Goal: Information Seeking & Learning: Learn about a topic

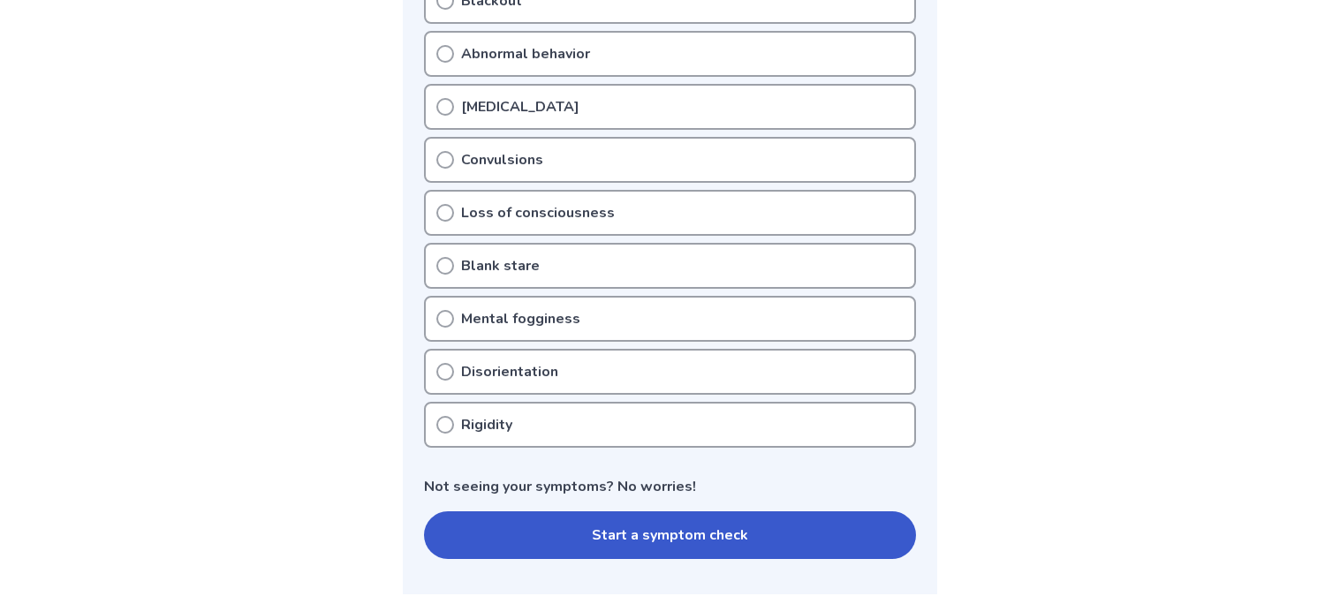
scroll to position [587, 0]
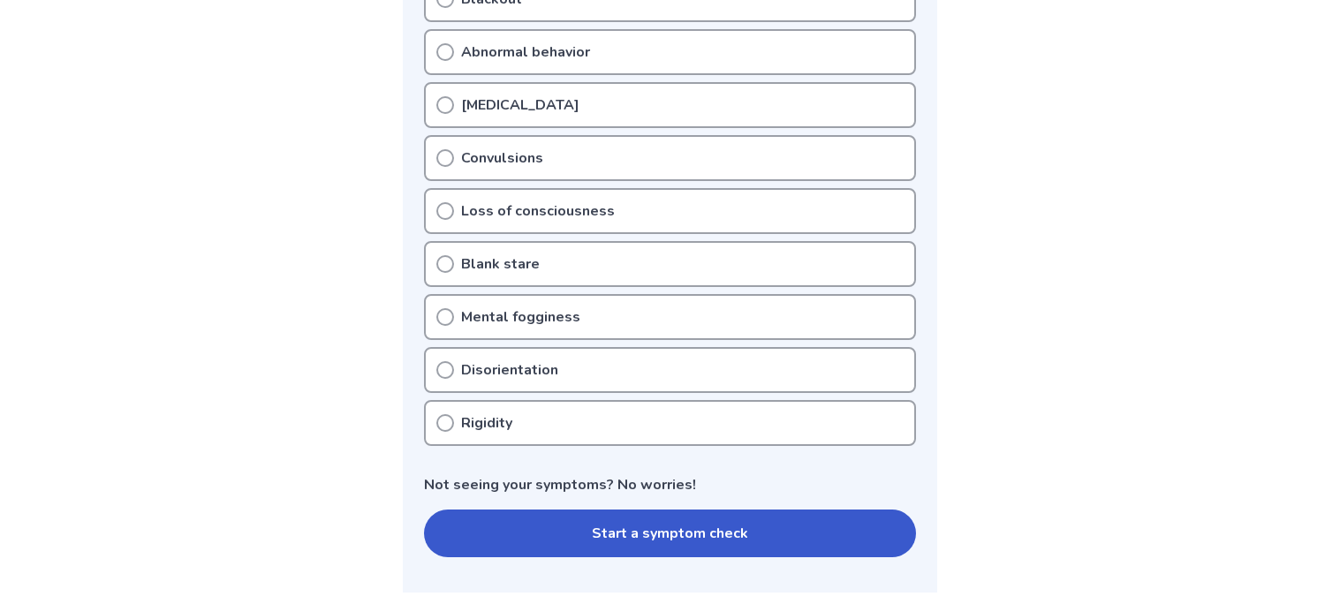
click at [589, 518] on button "Start a symptom check" at bounding box center [670, 534] width 492 height 48
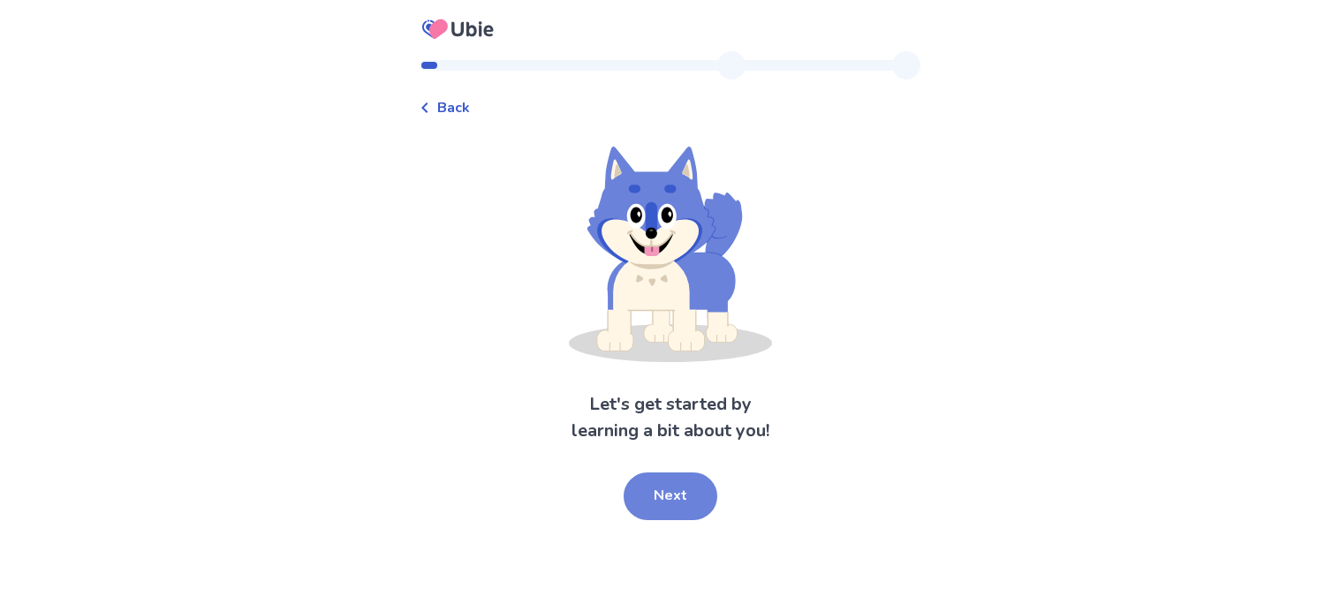
click at [655, 493] on button "Next" at bounding box center [671, 497] width 94 height 48
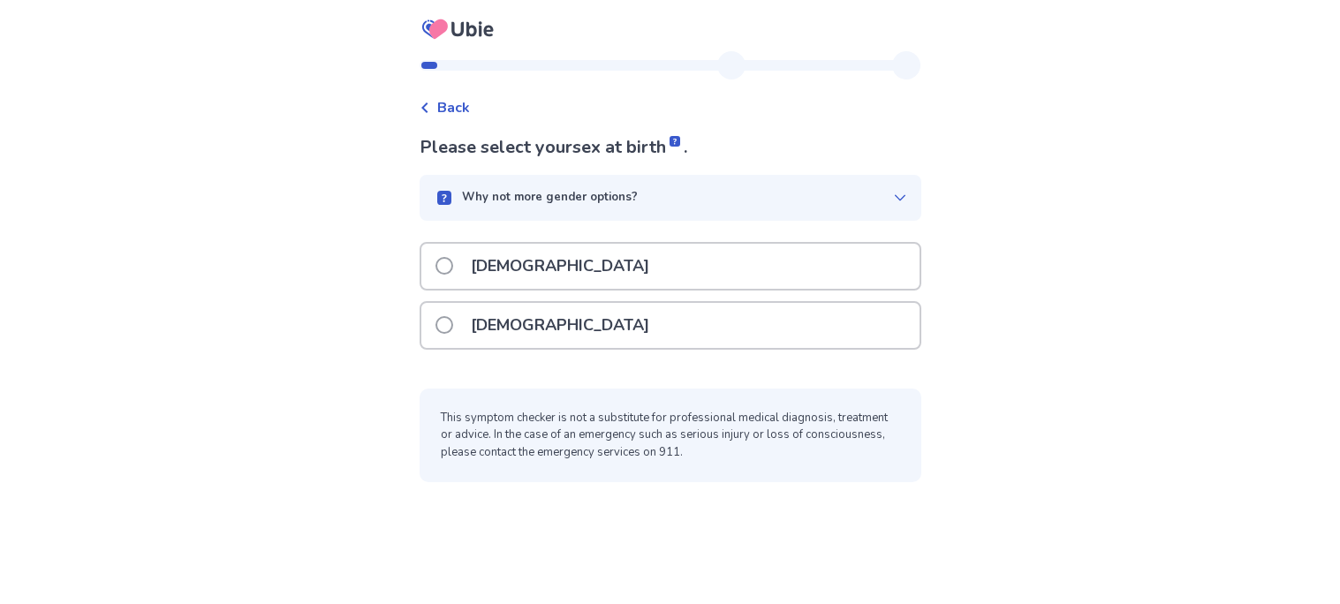
click at [562, 329] on div "[DEMOGRAPHIC_DATA]" at bounding box center [670, 325] width 498 height 45
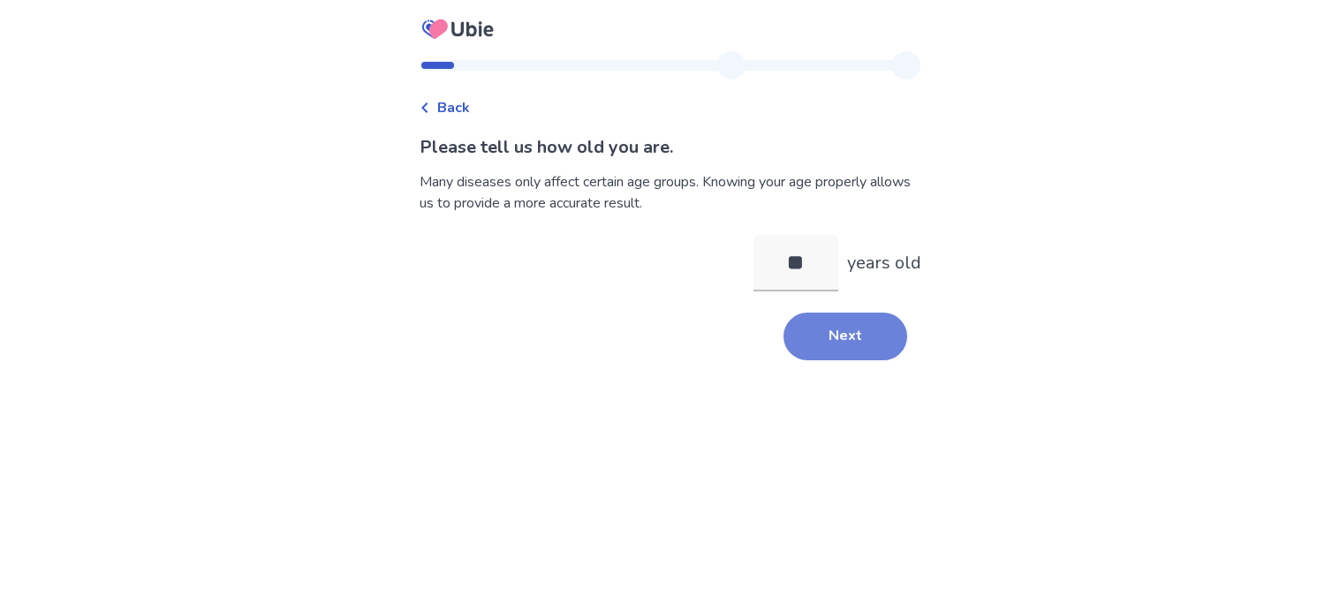
click at [820, 353] on button "Next" at bounding box center [845, 337] width 124 height 48
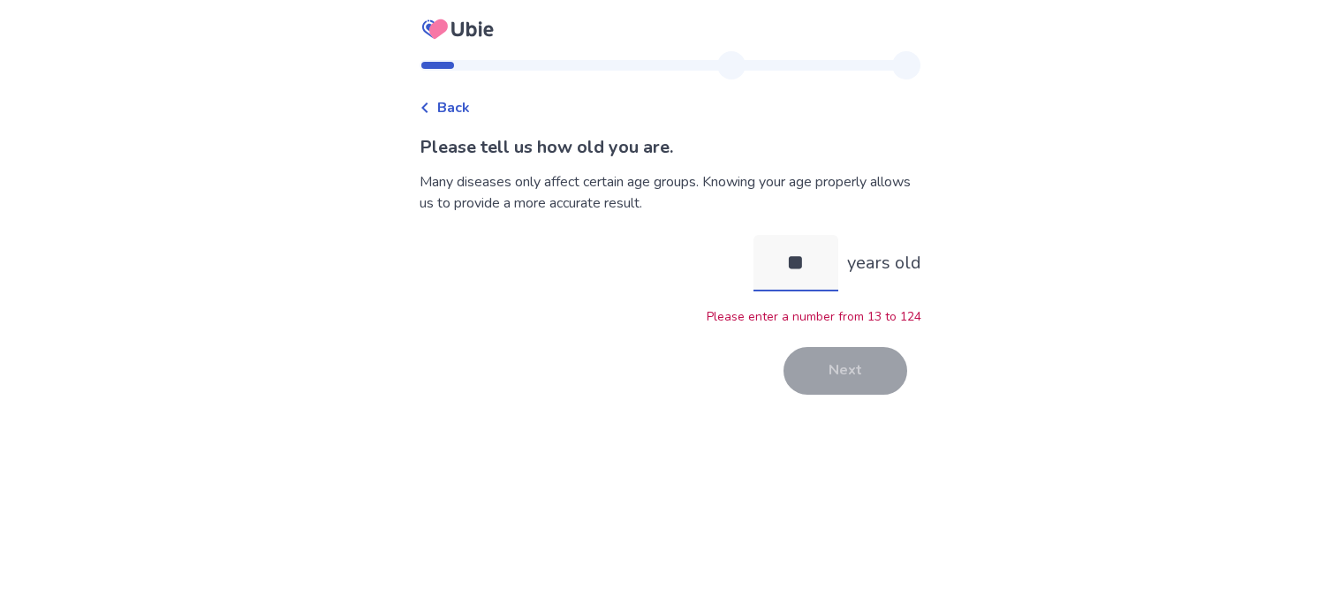
click at [799, 269] on input "**" at bounding box center [795, 263] width 85 height 57
type input "*"
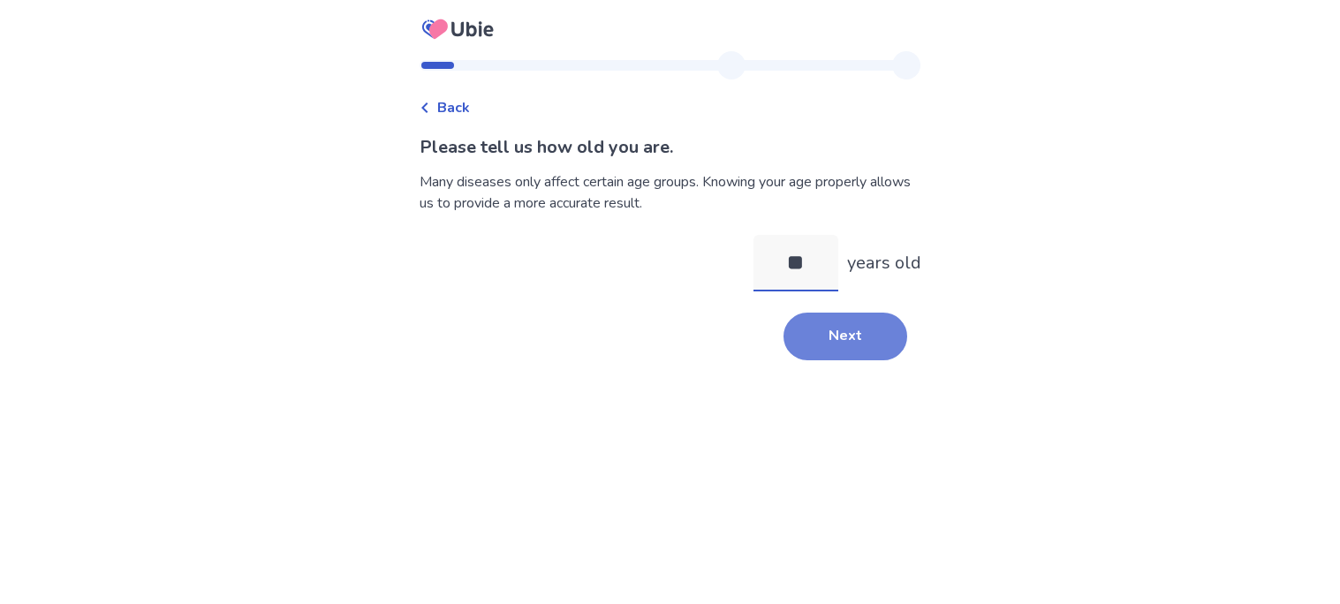
type input "**"
click at [874, 346] on button "Next" at bounding box center [845, 337] width 124 height 48
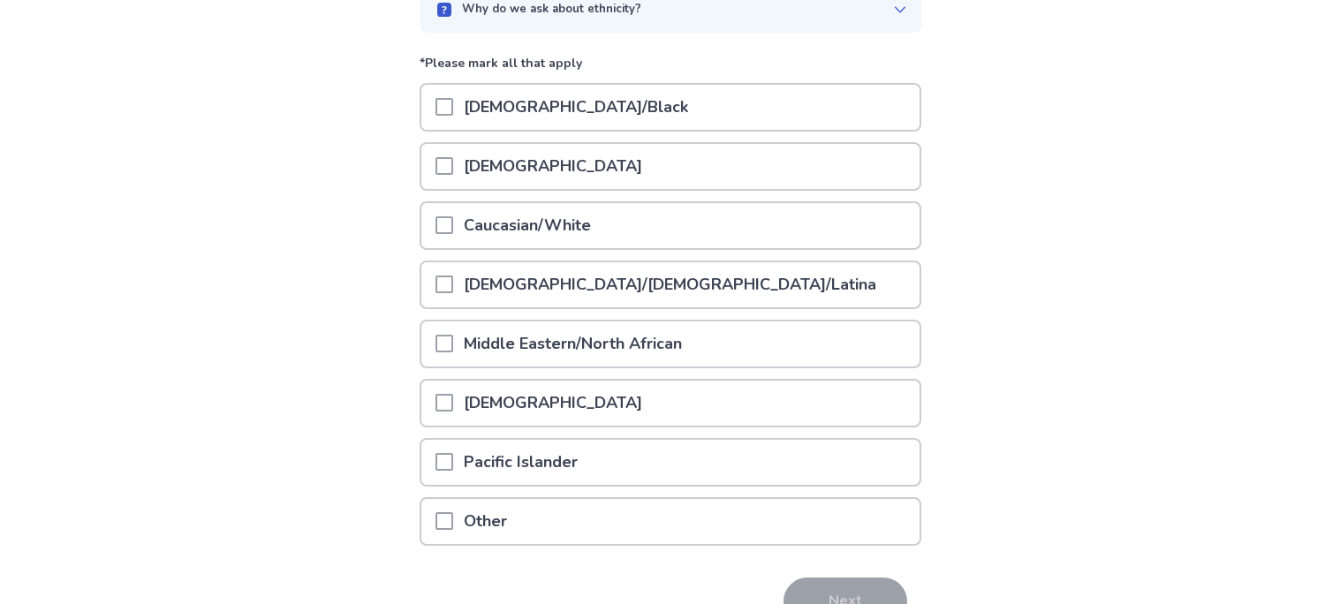
scroll to position [191, 0]
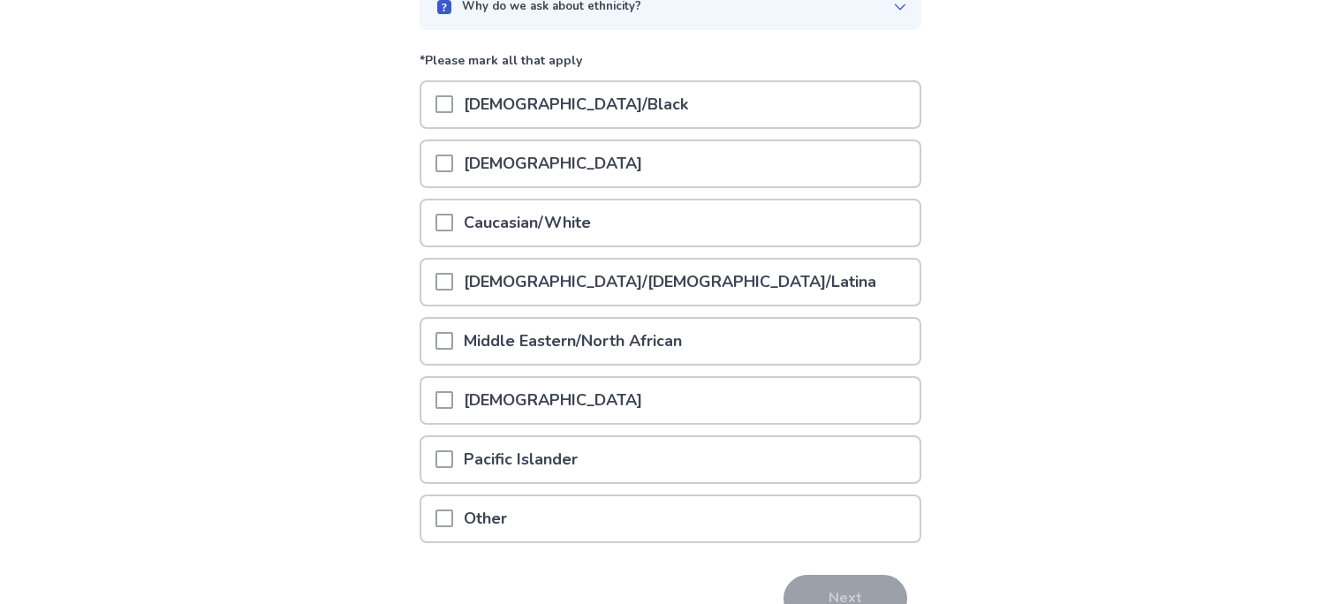
click at [636, 511] on div "Other" at bounding box center [670, 518] width 498 height 45
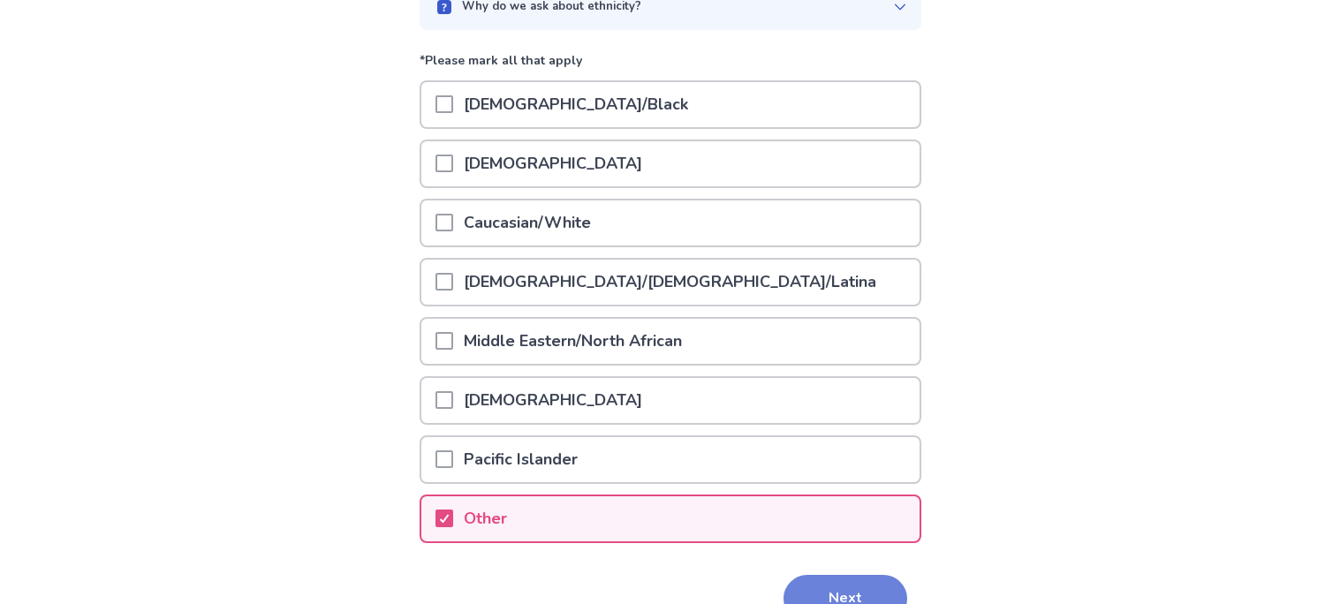
click at [810, 575] on button "Next" at bounding box center [845, 599] width 124 height 48
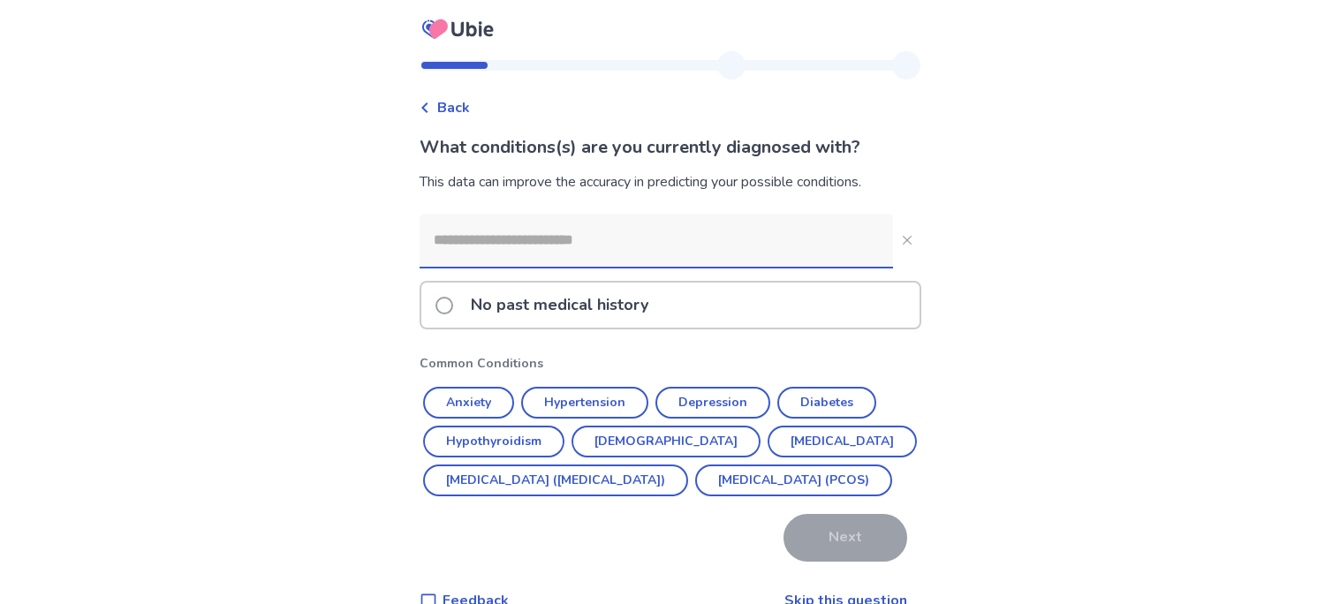
click at [588, 320] on p "No past medical history" at bounding box center [559, 305] width 199 height 45
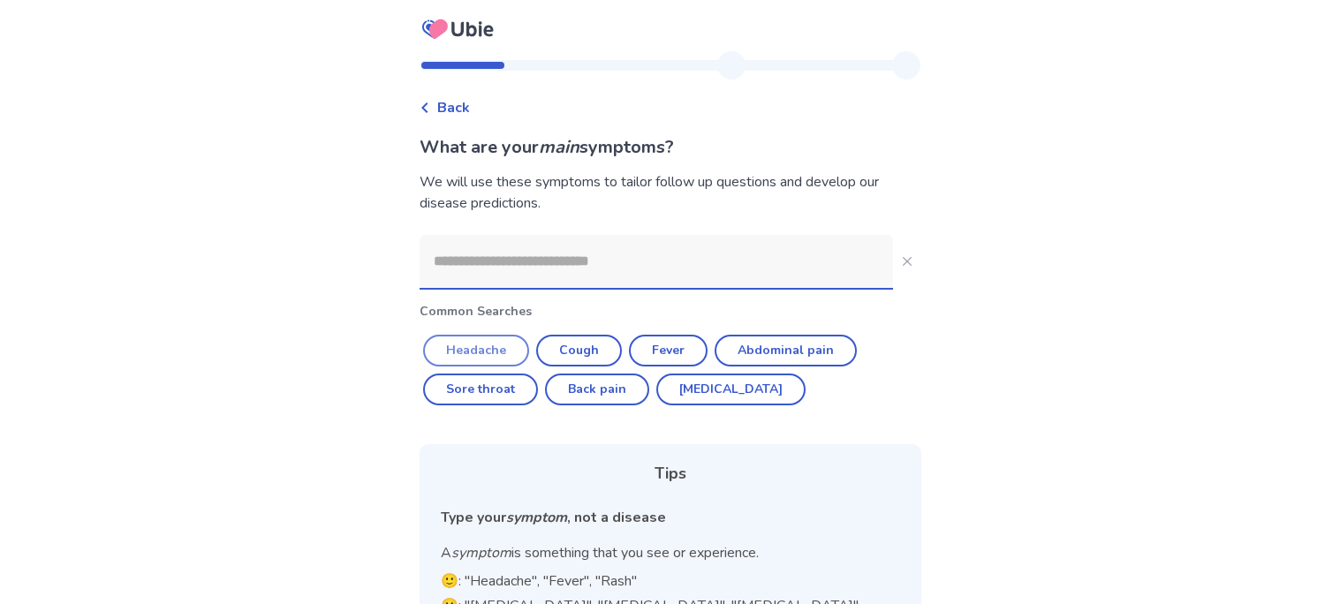
click at [498, 345] on button "Headache" at bounding box center [476, 351] width 106 height 32
type input "********"
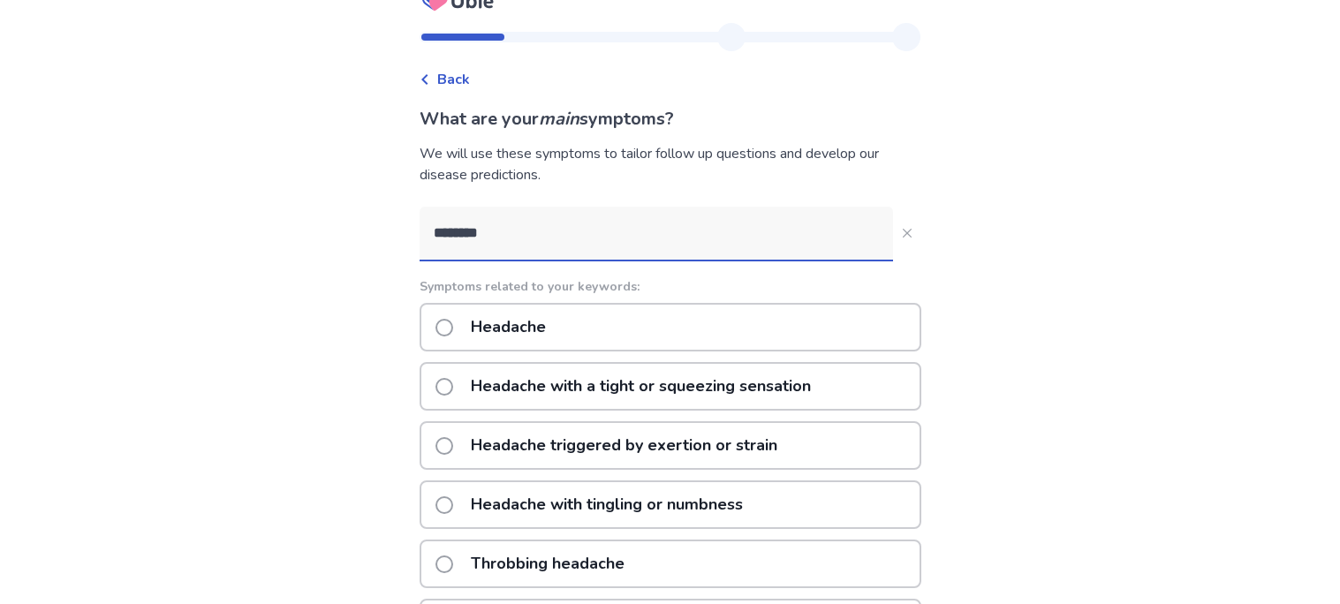
scroll to position [26, 0]
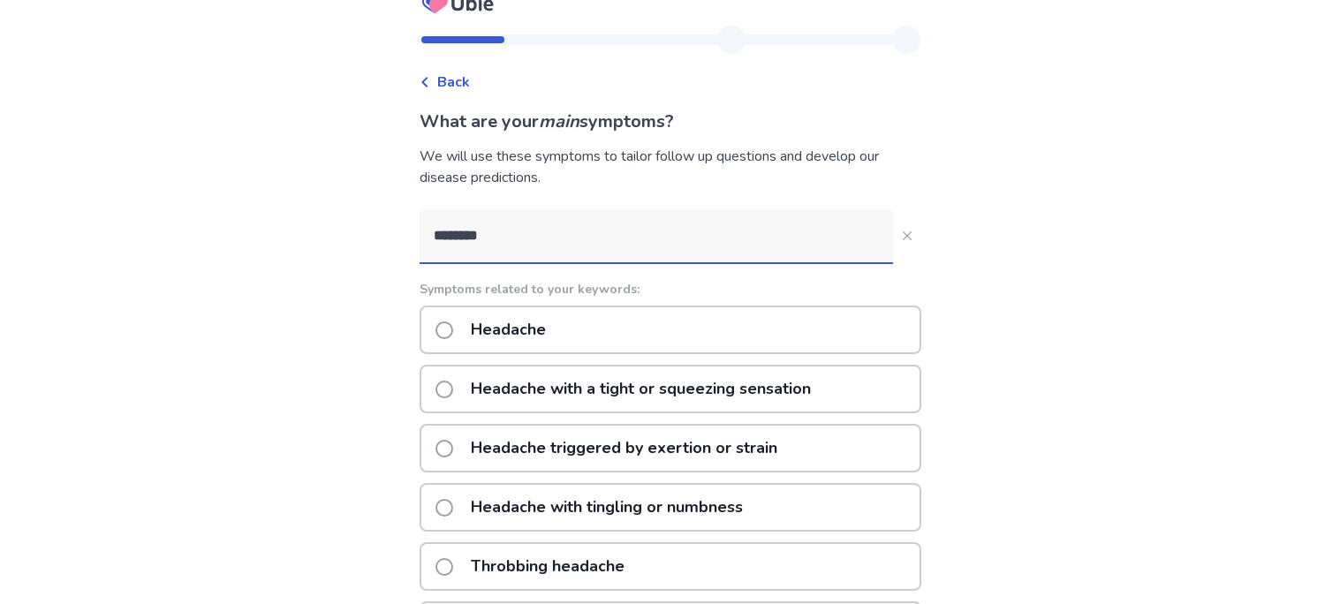
click at [566, 315] on div "Headache" at bounding box center [671, 330] width 502 height 49
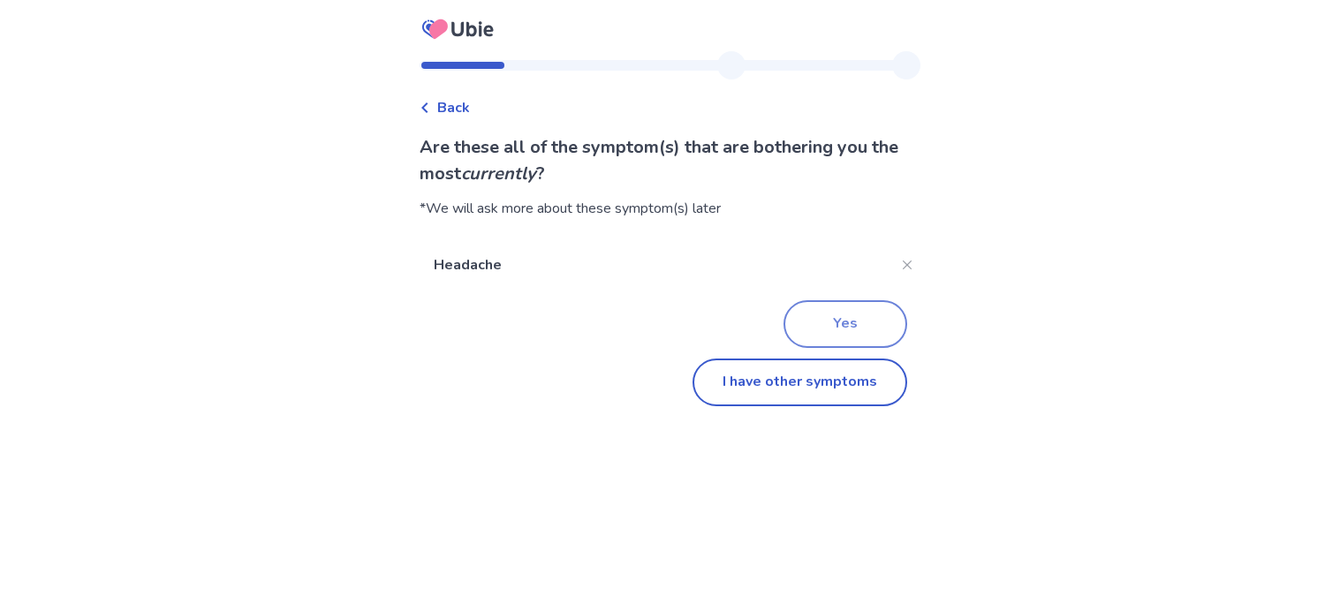
click at [874, 306] on button "Yes" at bounding box center [845, 324] width 124 height 48
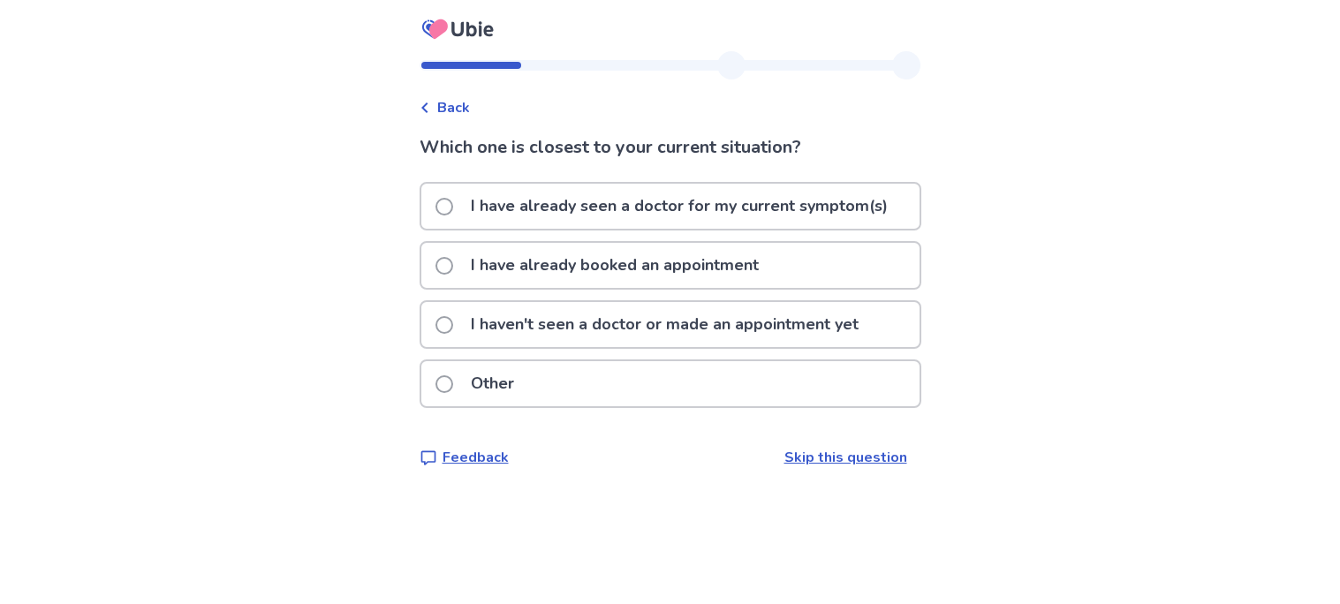
click at [809, 448] on link "Skip this question" at bounding box center [845, 457] width 123 height 19
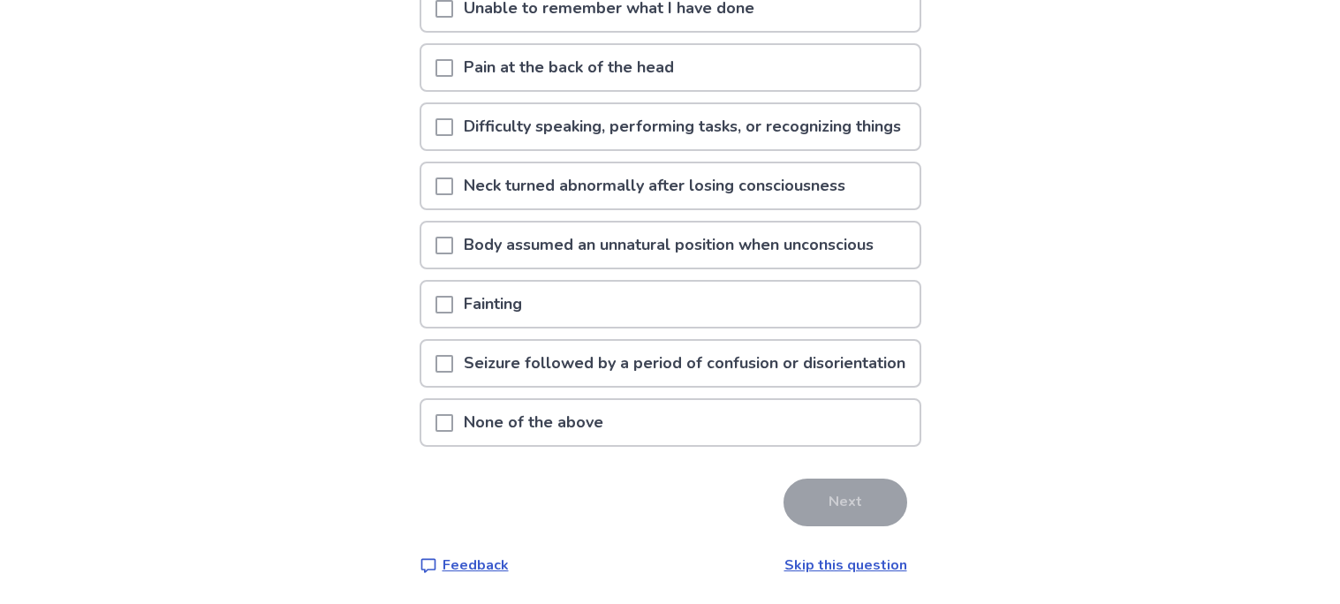
scroll to position [389, 0]
click at [782, 445] on div "None of the above" at bounding box center [670, 422] width 498 height 45
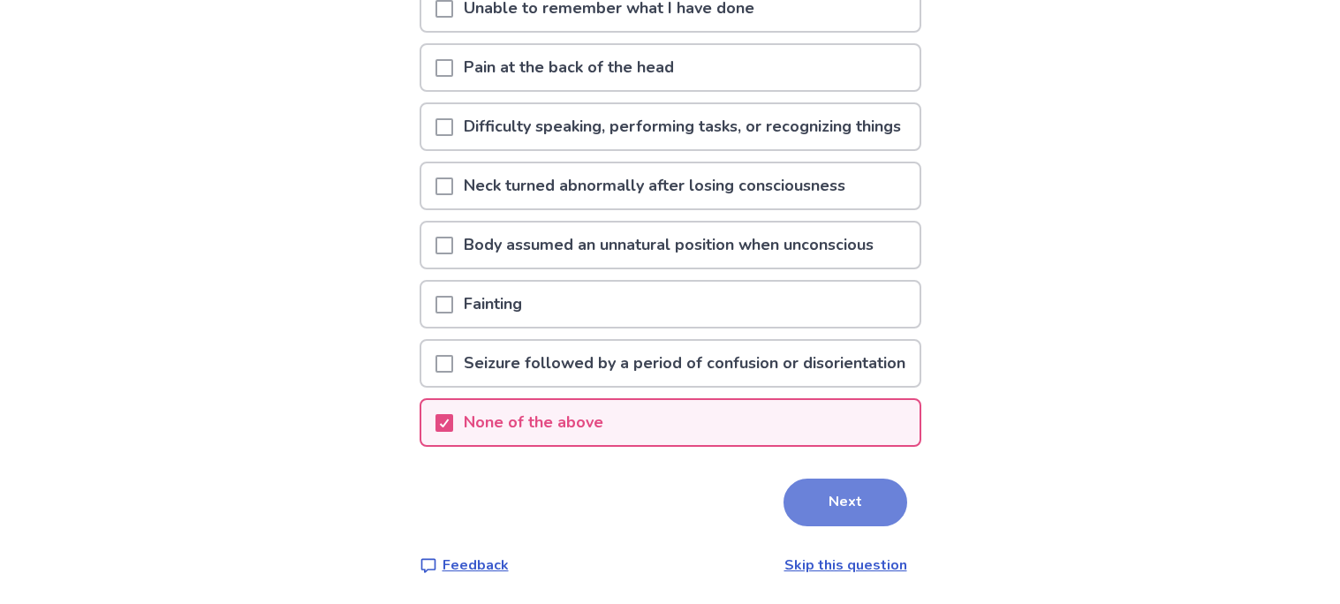
click at [801, 526] on button "Next" at bounding box center [845, 503] width 124 height 48
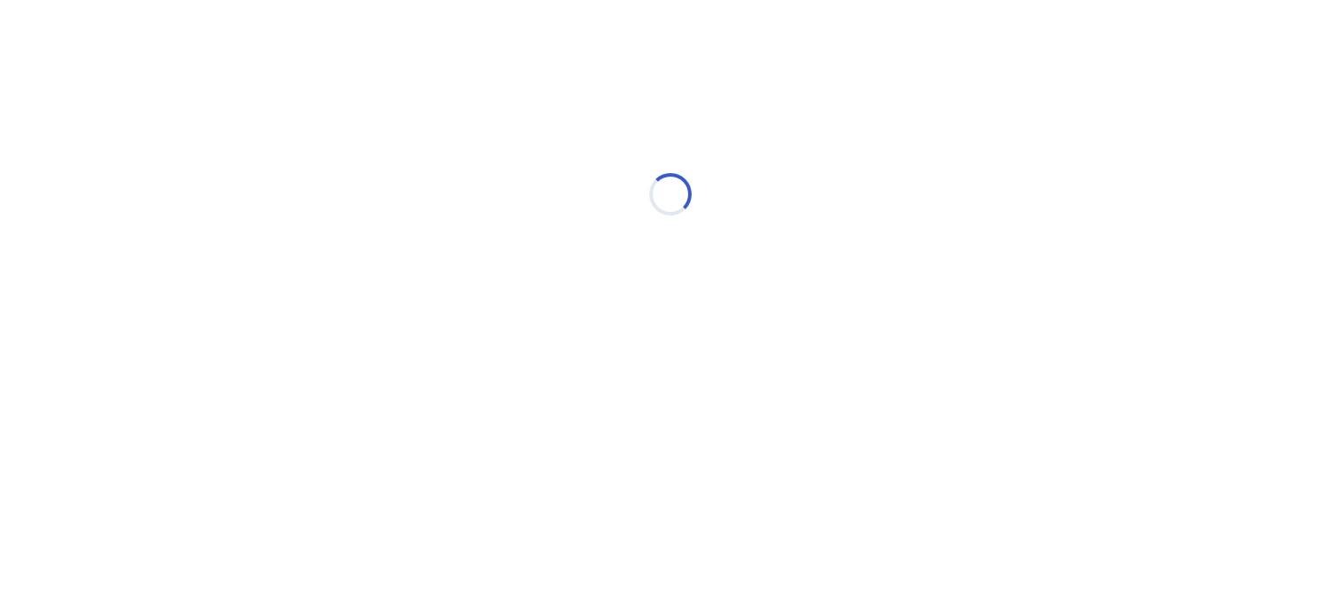
scroll to position [0, 0]
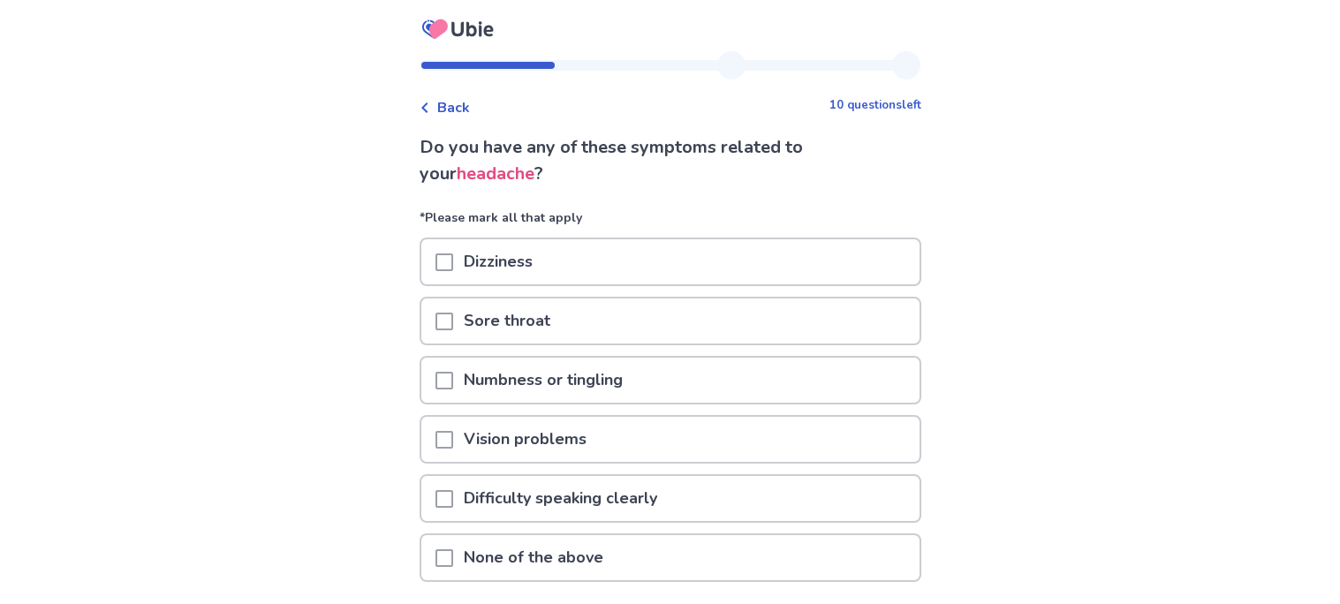
click at [632, 259] on div "Dizziness" at bounding box center [670, 261] width 498 height 45
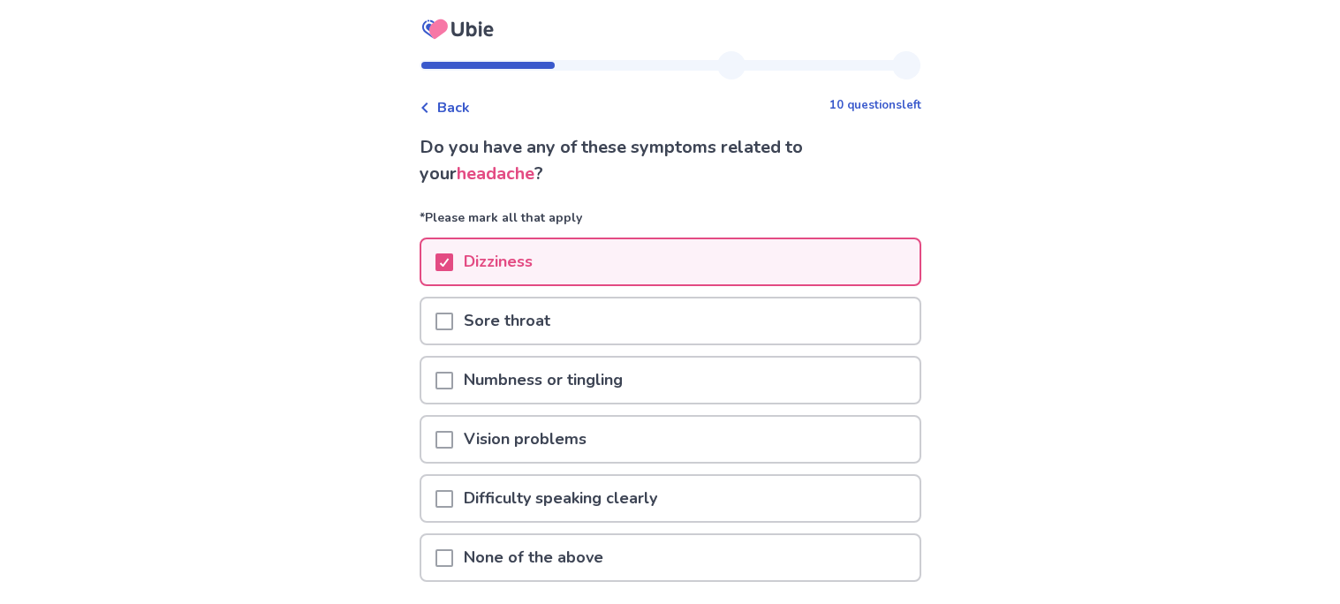
scroll to position [125, 0]
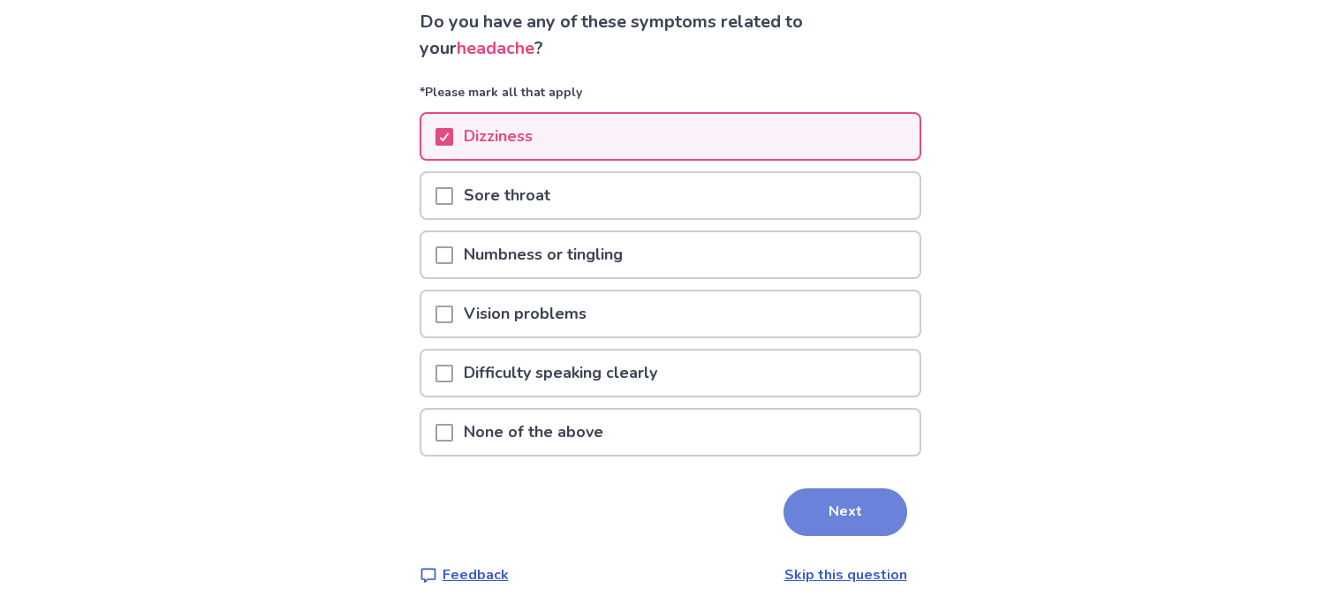
click at [840, 499] on button "Next" at bounding box center [845, 512] width 124 height 48
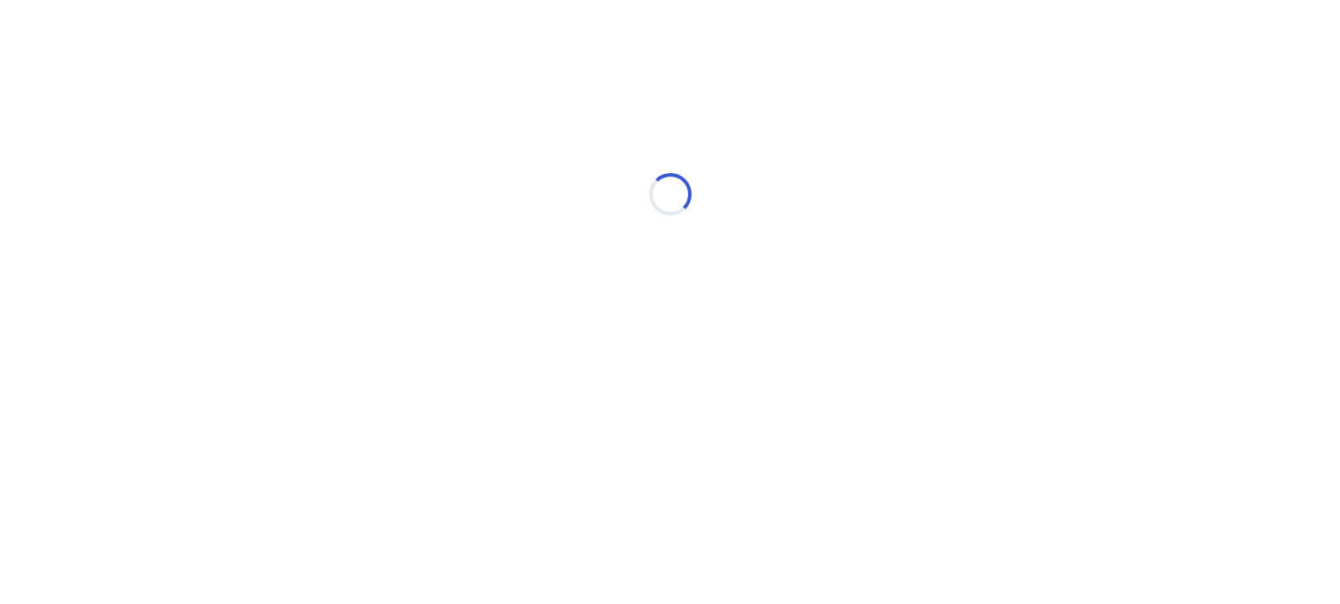
scroll to position [0, 0]
select select "*"
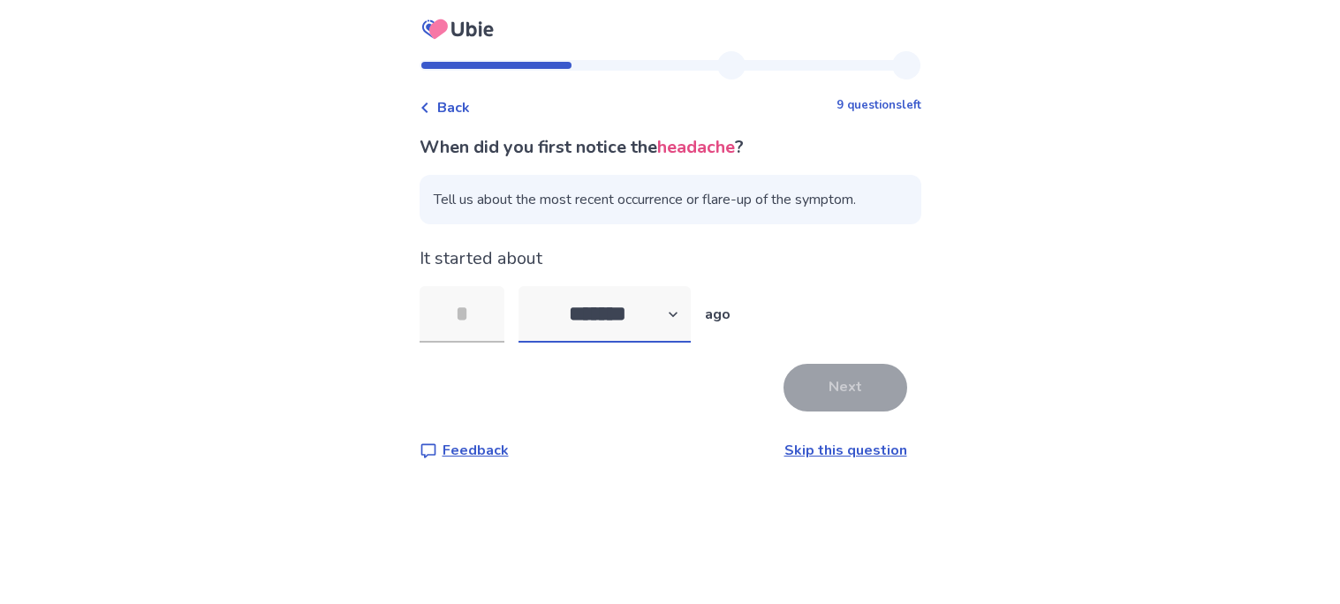
click at [670, 315] on select "******* ****** ******* ******** *******" at bounding box center [604, 314] width 172 height 57
click at [528, 286] on select "******* ****** ******* ******** *******" at bounding box center [604, 314] width 172 height 57
click at [473, 331] on input "tel" at bounding box center [462, 314] width 85 height 57
click at [797, 442] on link "Skip this question" at bounding box center [845, 450] width 123 height 19
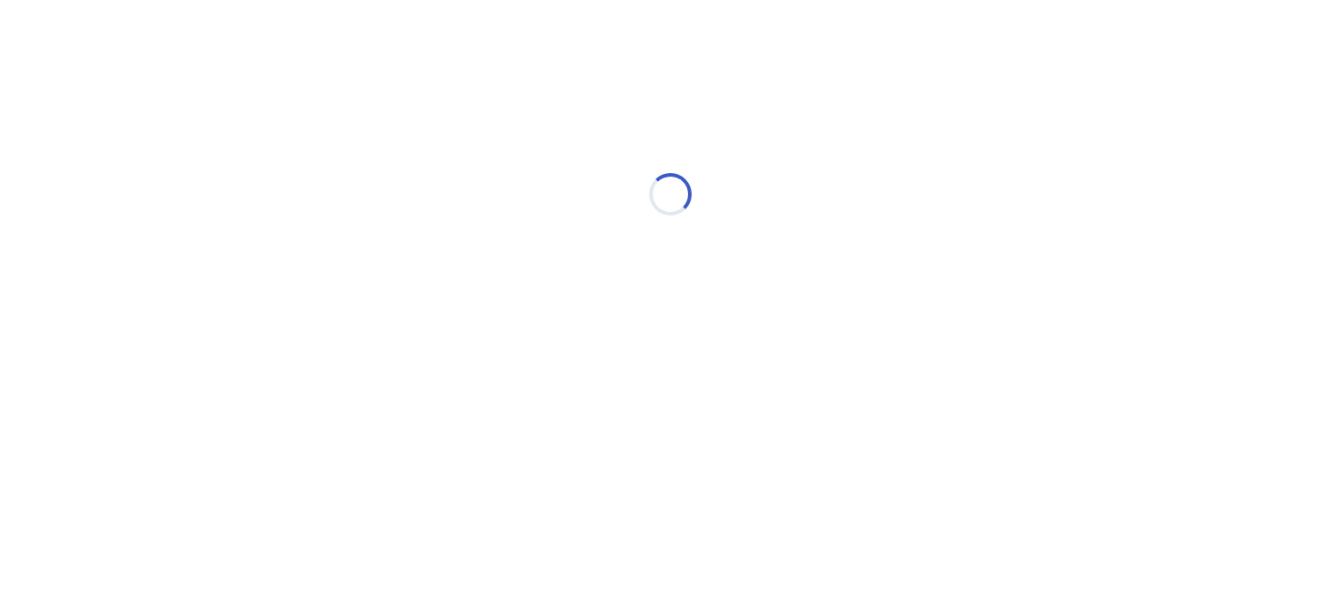
select select "*"
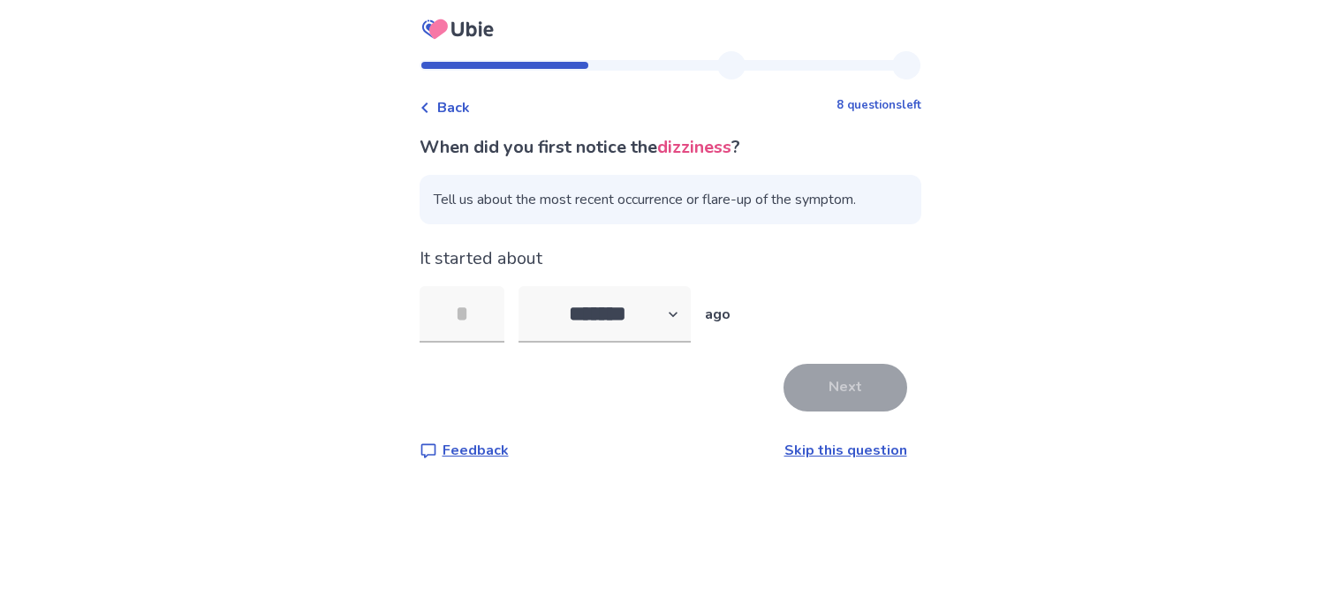
click at [817, 450] on link "Skip this question" at bounding box center [845, 450] width 123 height 19
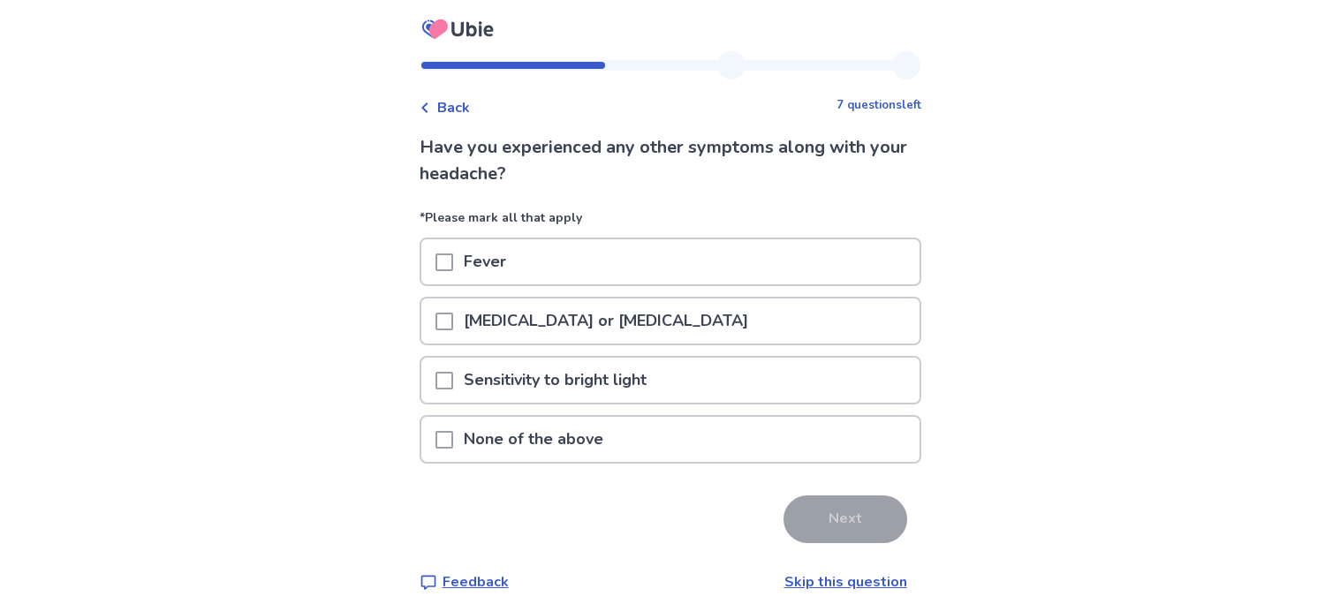
click at [632, 375] on p "Sensitivity to bright light" at bounding box center [555, 380] width 204 height 45
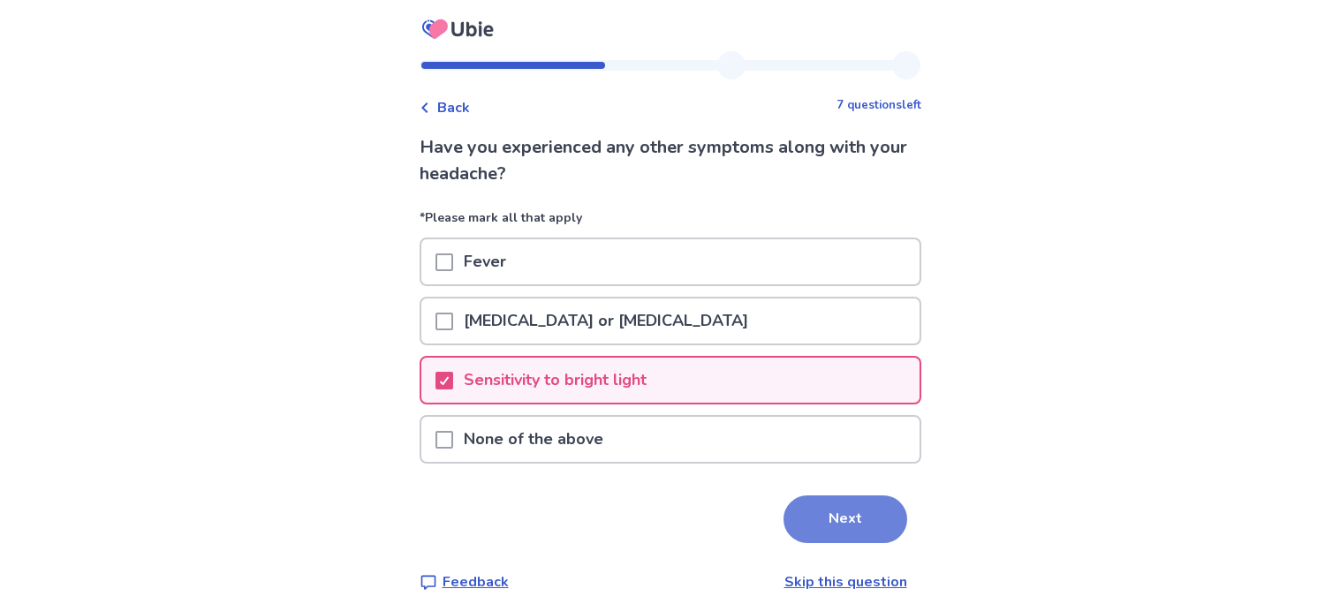
click at [792, 504] on button "Next" at bounding box center [845, 520] width 124 height 48
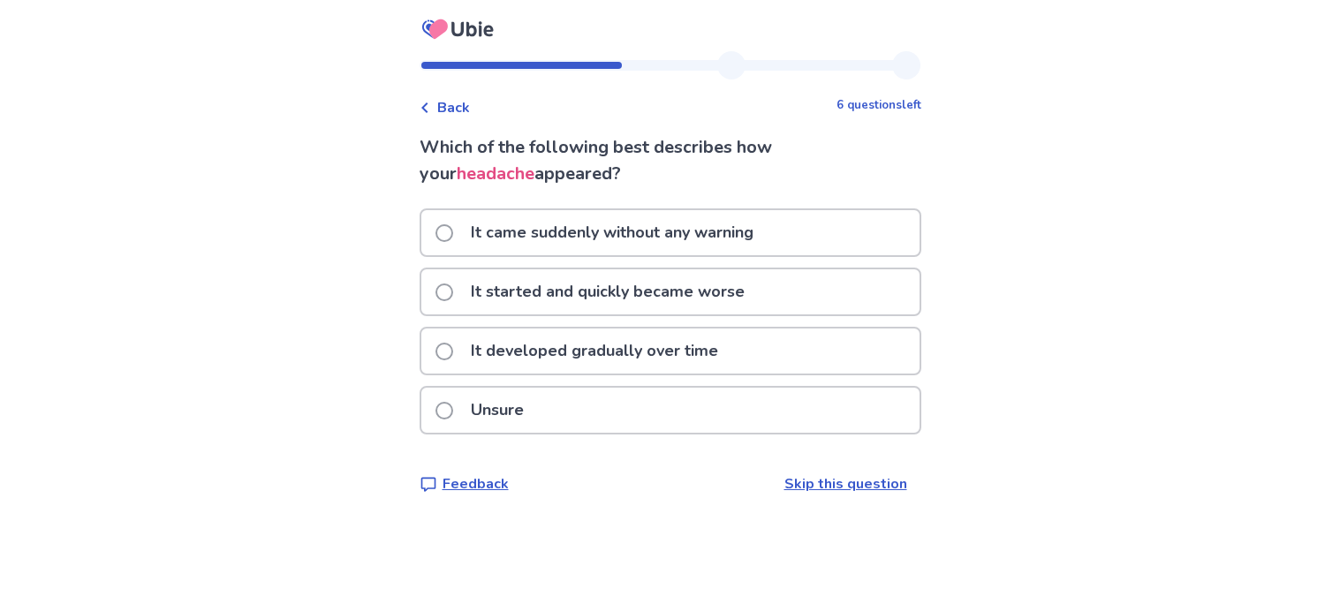
click at [709, 337] on p "It developed gradually over time" at bounding box center [594, 351] width 269 height 45
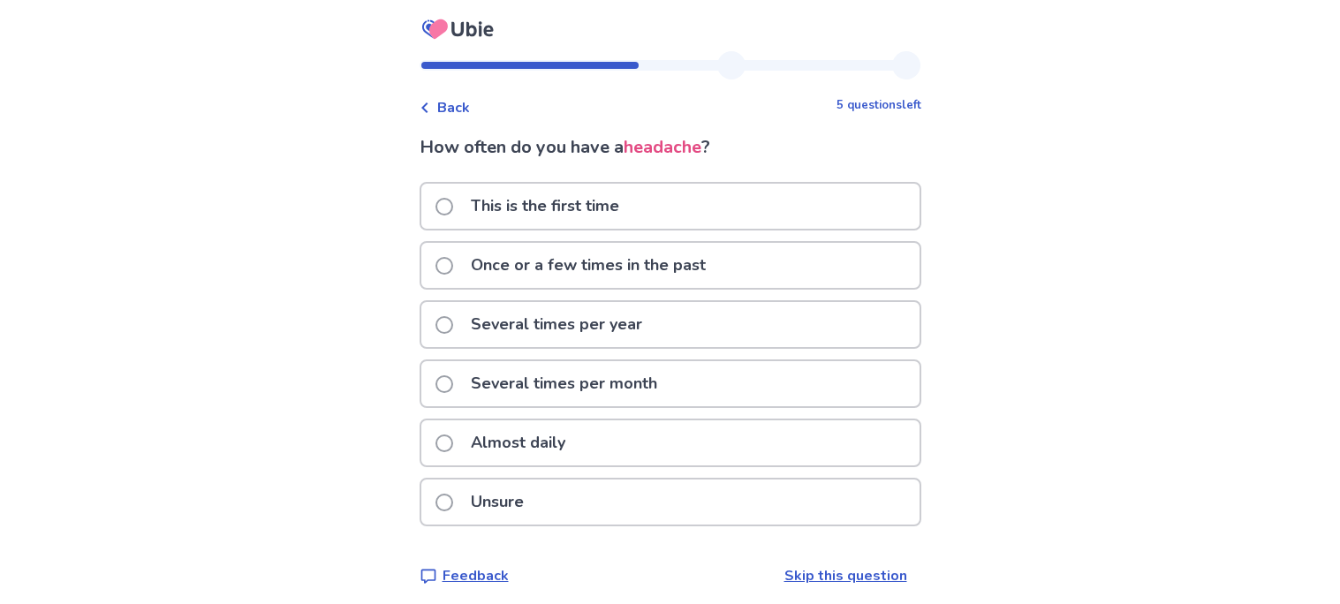
click at [430, 106] on icon at bounding box center [425, 107] width 11 height 11
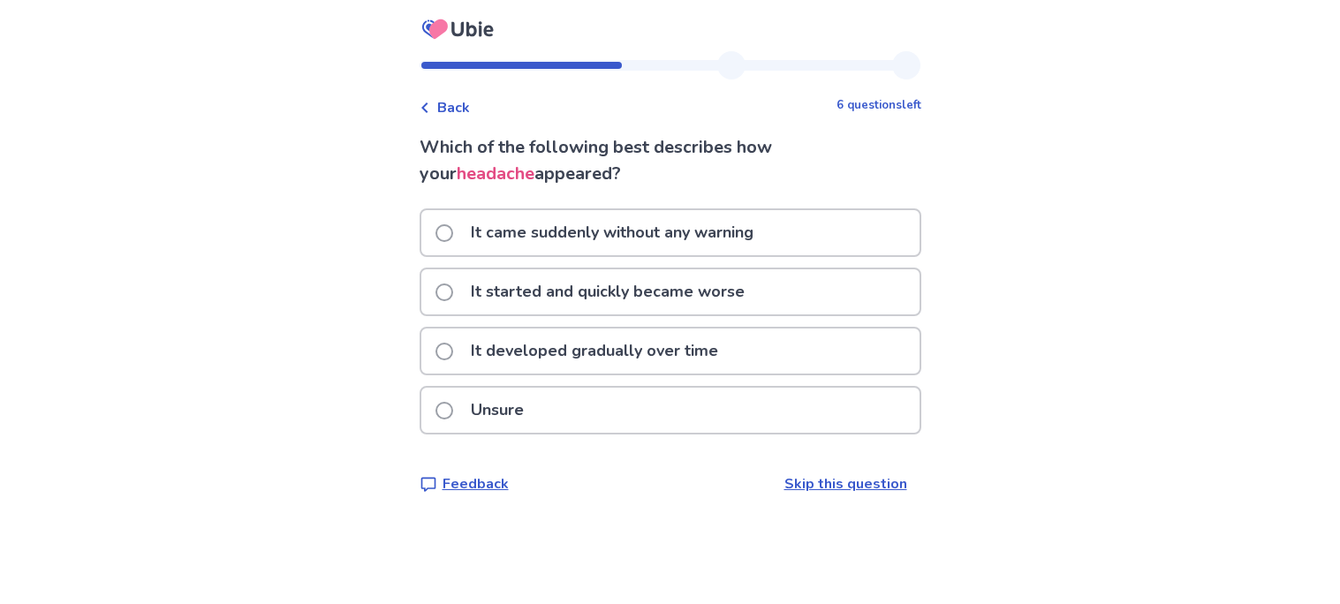
click at [563, 390] on div "Unsure" at bounding box center [670, 410] width 498 height 45
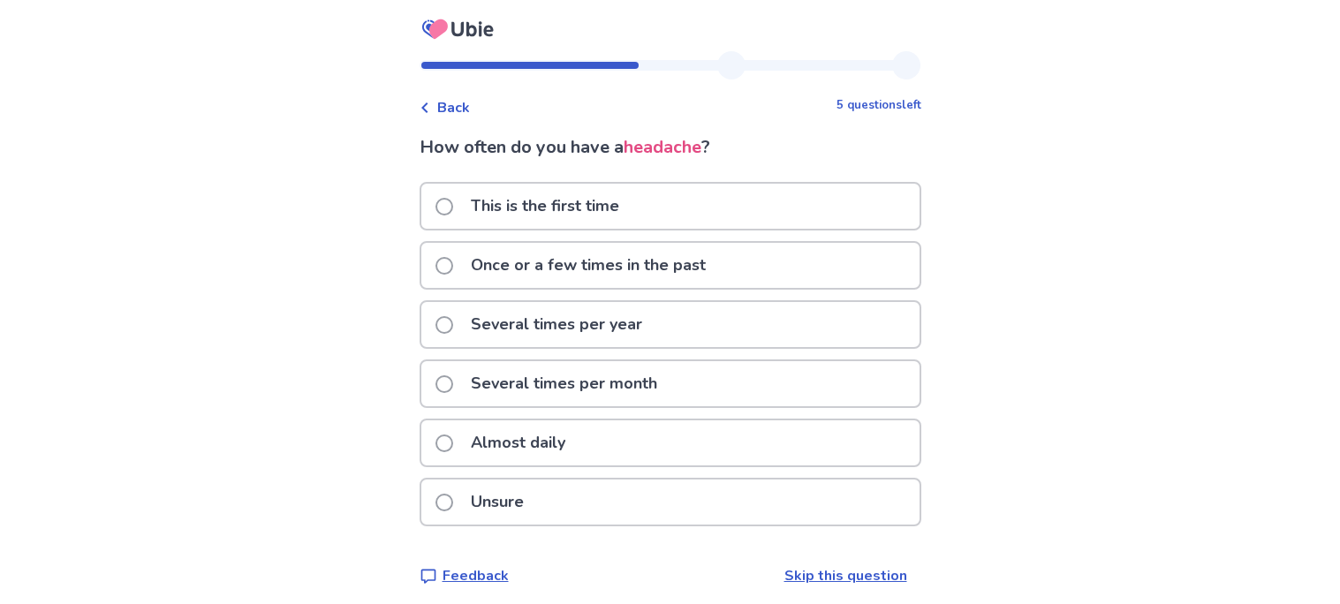
click at [609, 201] on p "This is the first time" at bounding box center [545, 206] width 170 height 45
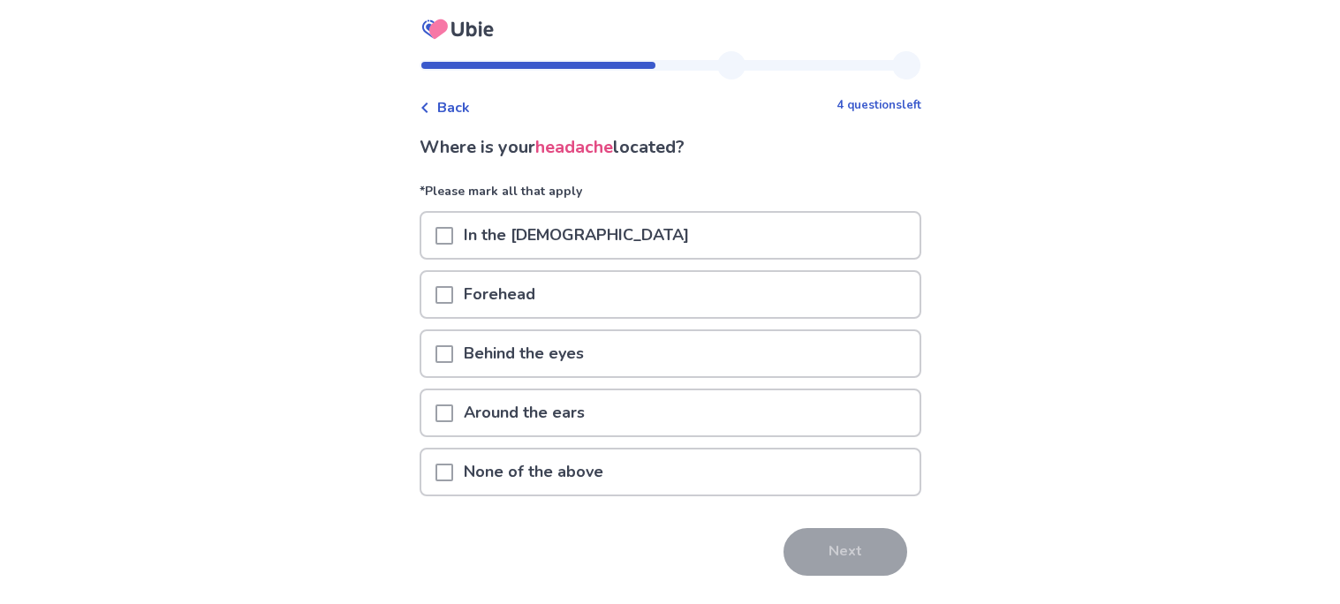
click at [537, 351] on p "Behind the eyes" at bounding box center [523, 353] width 141 height 45
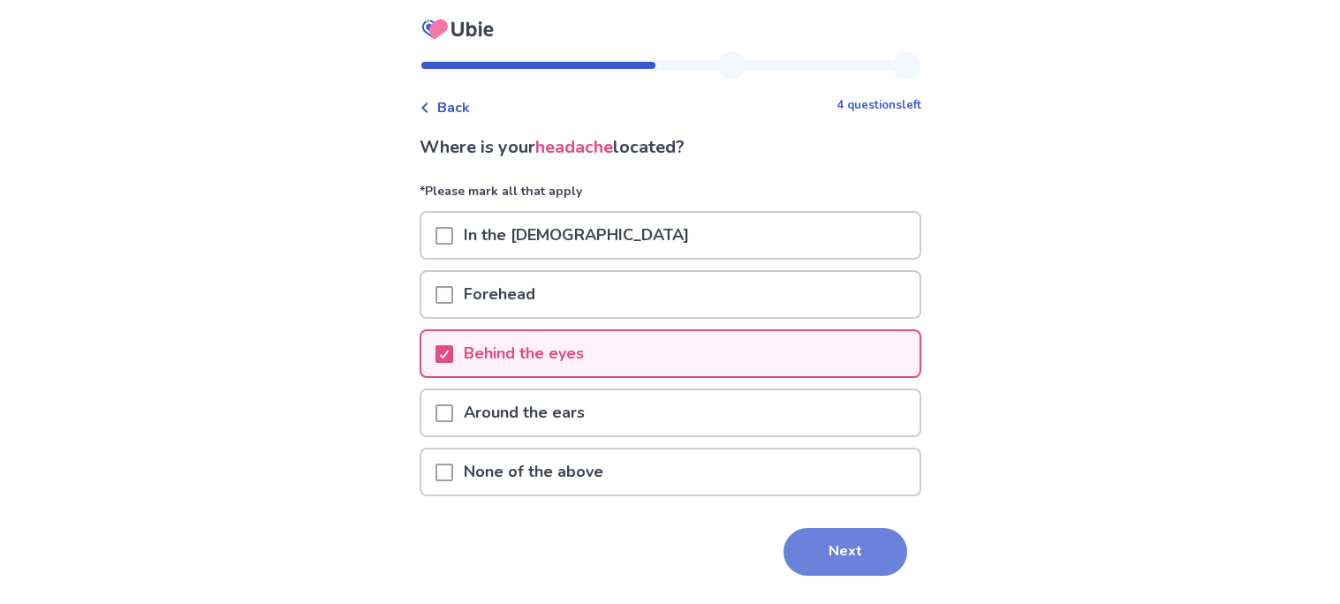
click at [841, 557] on button "Next" at bounding box center [845, 552] width 124 height 48
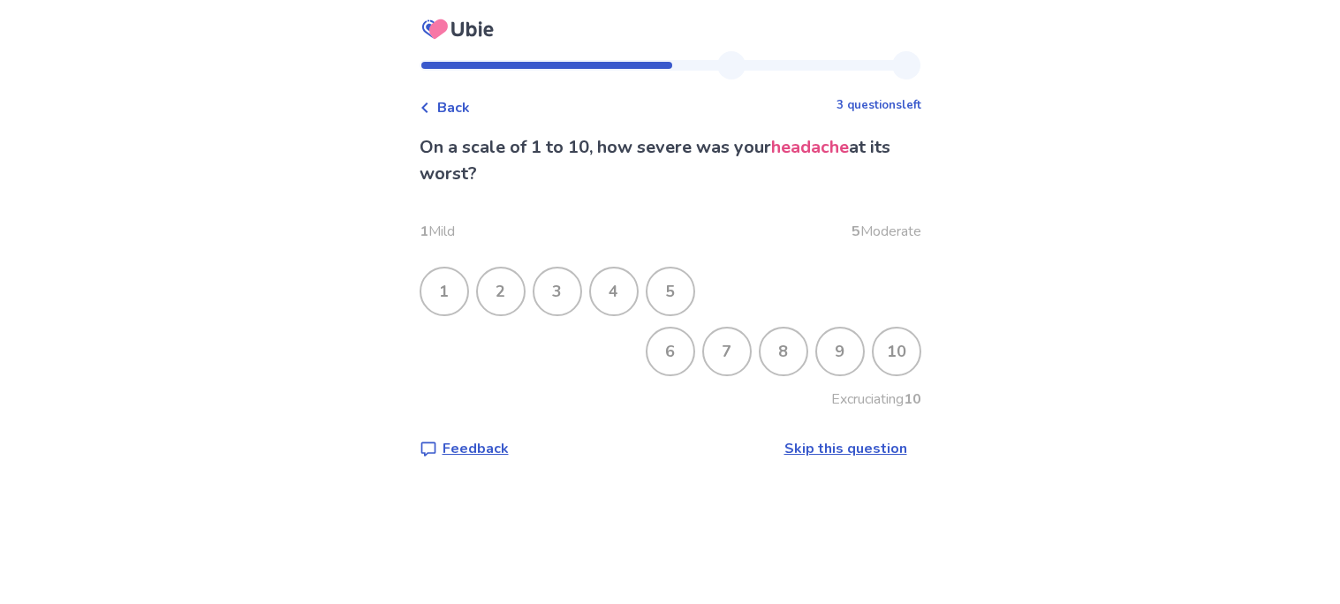
click at [570, 289] on div "3" at bounding box center [557, 292] width 46 height 46
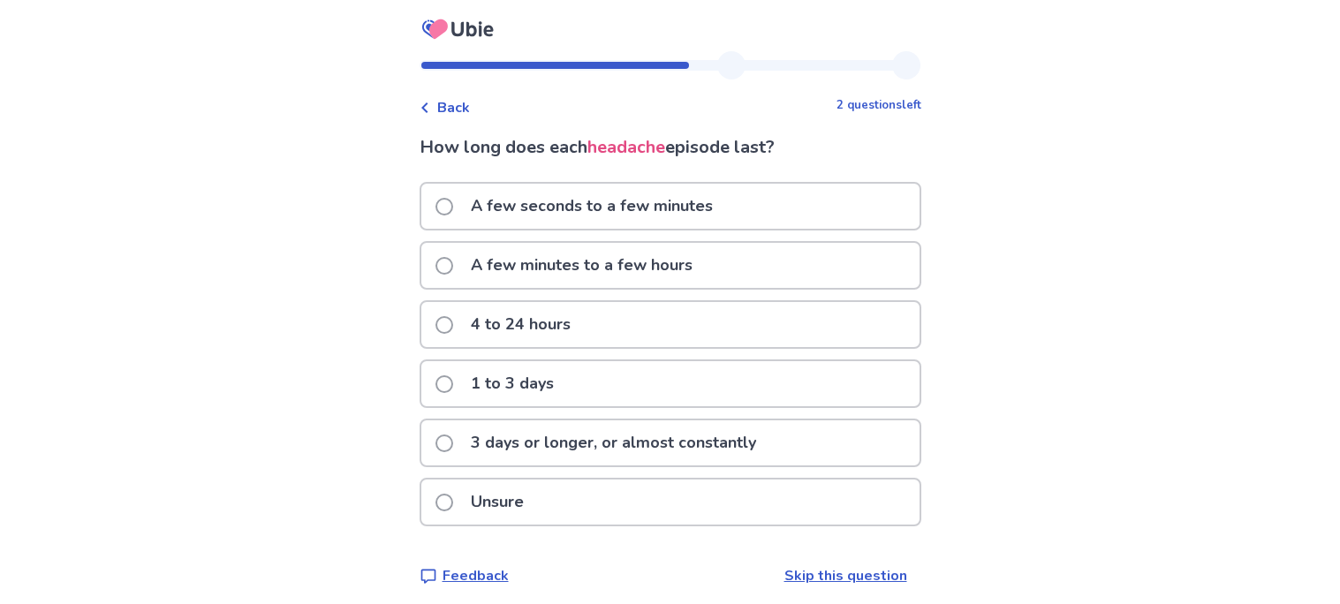
click at [572, 267] on p "A few minutes to a few hours" at bounding box center [581, 265] width 243 height 45
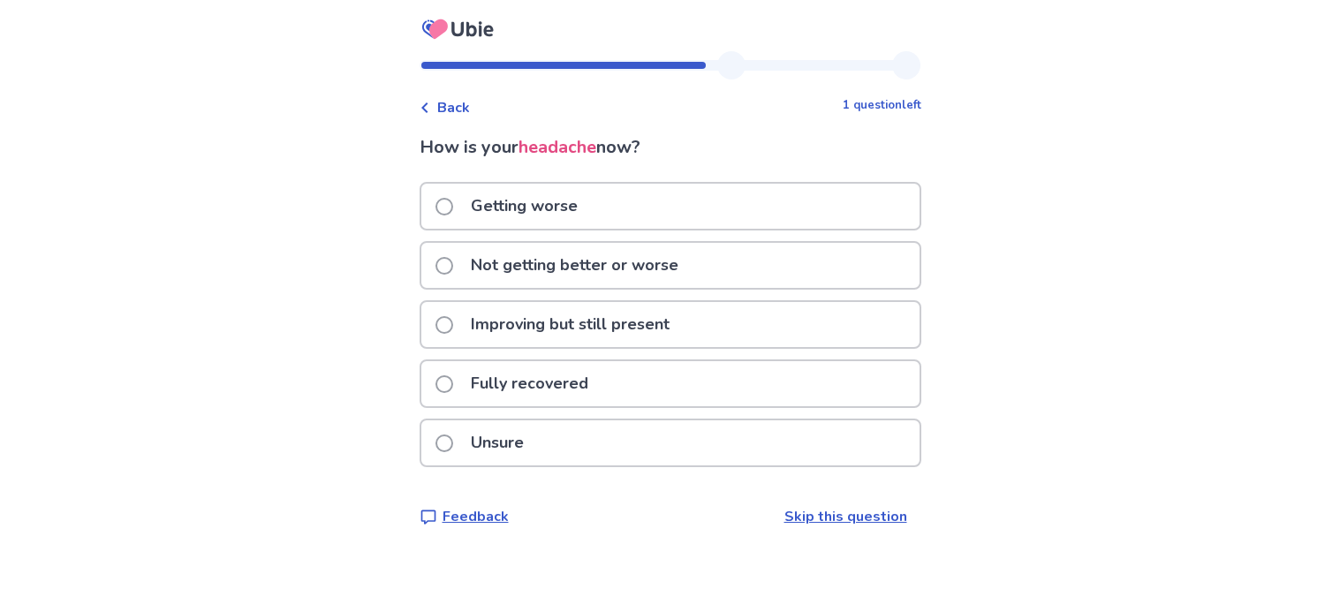
click at [575, 429] on div "Unsure" at bounding box center [670, 442] width 498 height 45
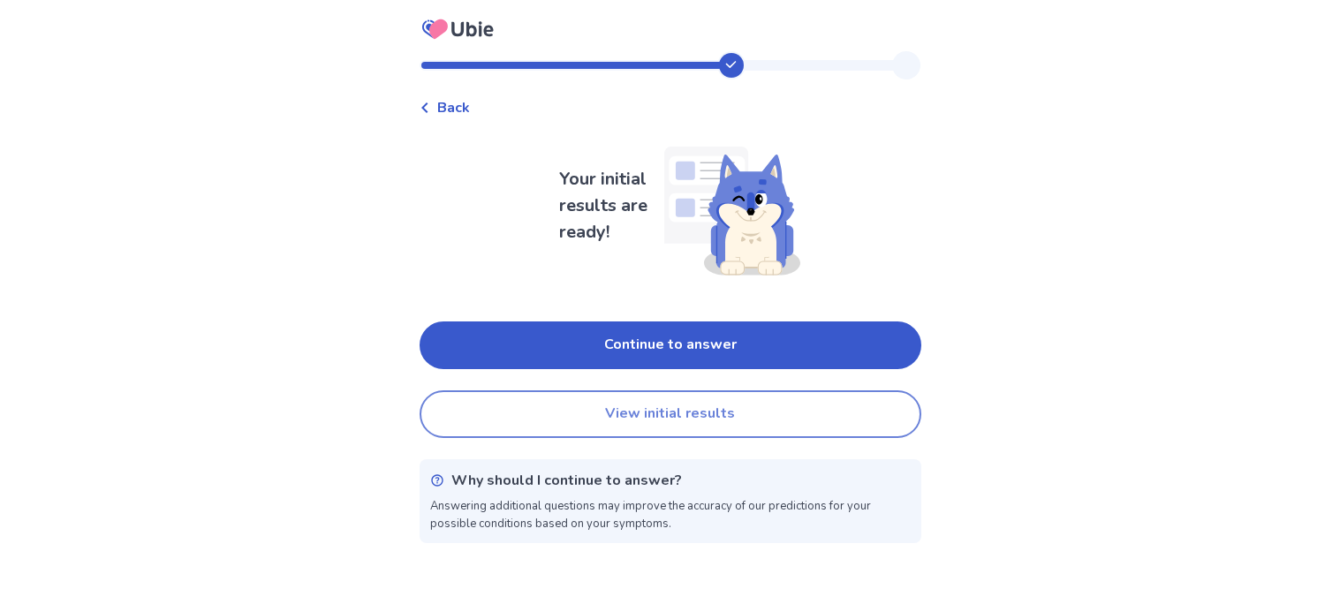
click at [583, 413] on button "View initial results" at bounding box center [671, 414] width 502 height 48
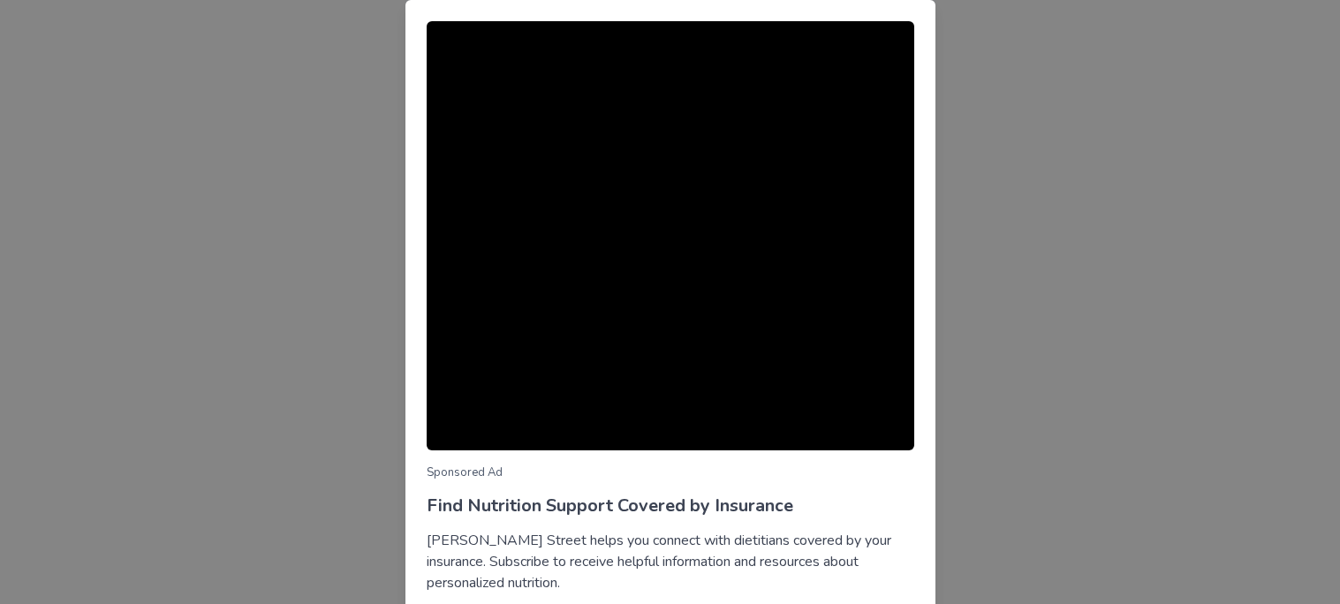
scroll to position [130, 0]
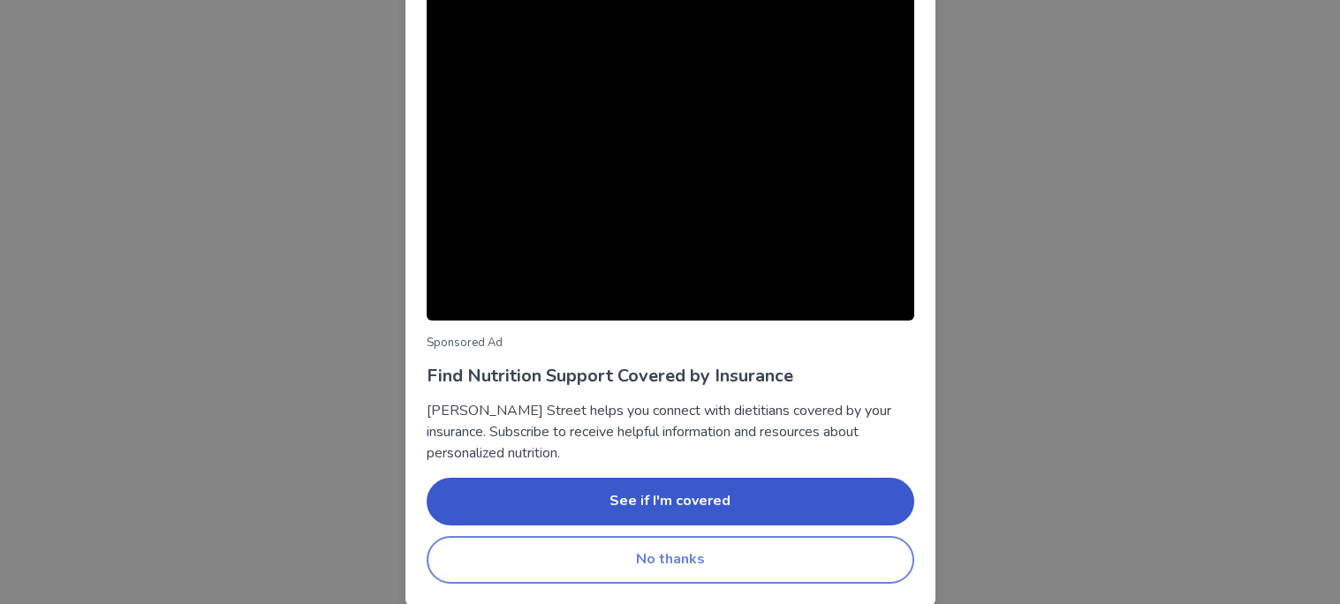
click at [812, 573] on button "No thanks" at bounding box center [671, 560] width 488 height 48
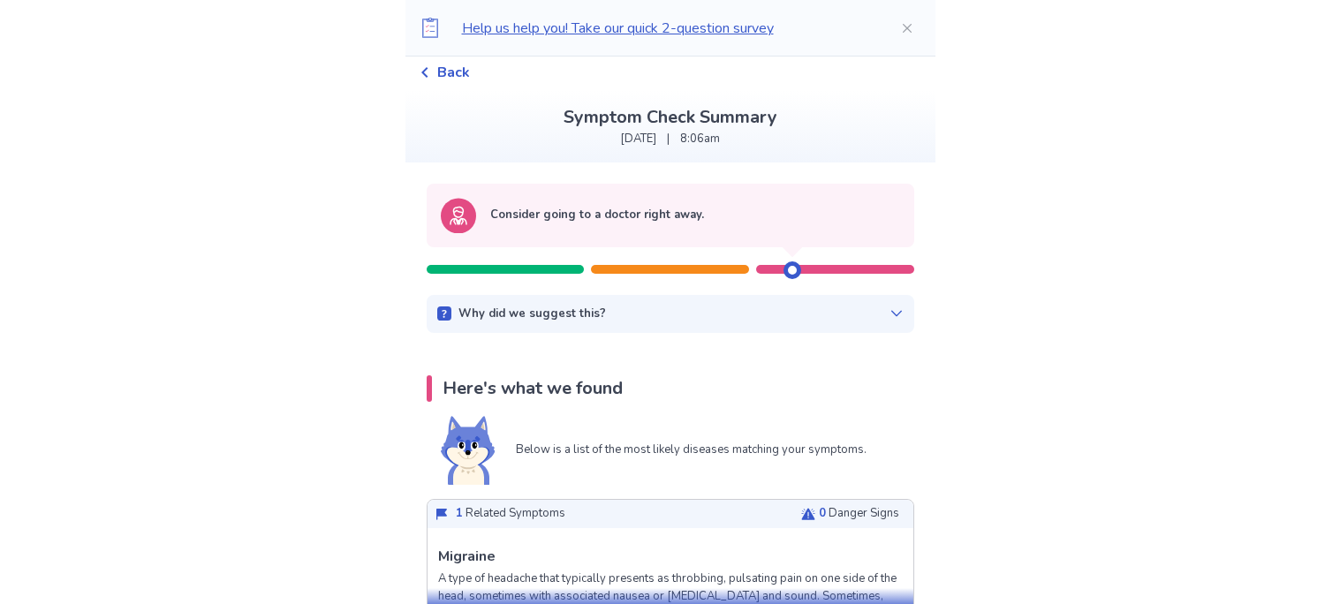
scroll to position [0, 0]
